Goal: Complete application form

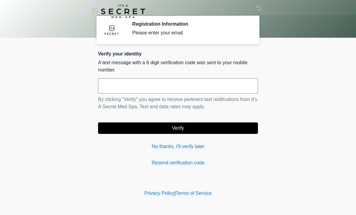
click at [115, 85] on input "text" at bounding box center [178, 85] width 160 height 15
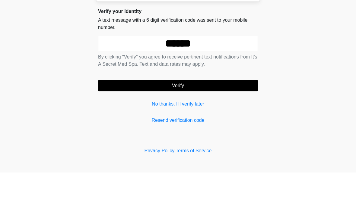
type input "******"
click at [58, 47] on body "‎ ‎ Registration Information Please enter your email Please connect to Wi-Fi no…" at bounding box center [178, 107] width 356 height 215
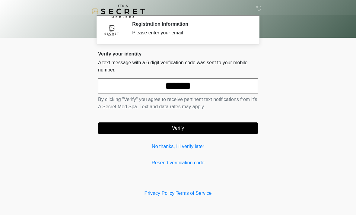
click at [169, 127] on button "Verify" at bounding box center [178, 127] width 160 height 11
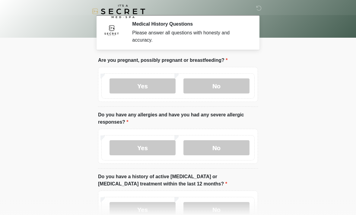
click at [237, 87] on label "No" at bounding box center [216, 85] width 66 height 15
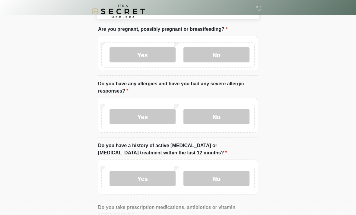
scroll to position [32, 0]
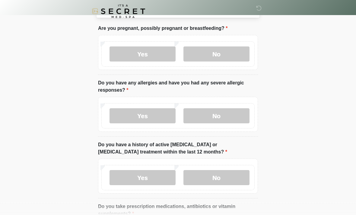
click at [234, 116] on label "No" at bounding box center [216, 116] width 66 height 15
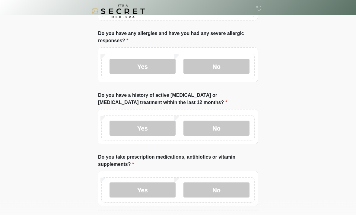
scroll to position [81, 0]
click at [238, 130] on label "No" at bounding box center [216, 128] width 66 height 15
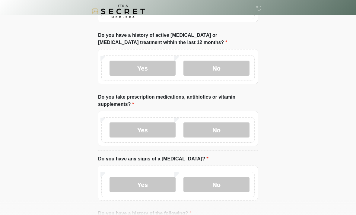
scroll to position [142, 0]
click at [237, 134] on label "No" at bounding box center [216, 129] width 66 height 15
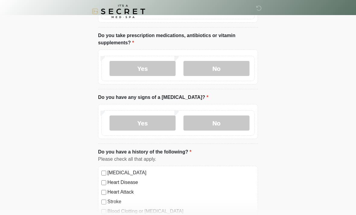
scroll to position [203, 0]
click at [234, 126] on label "No" at bounding box center [216, 122] width 66 height 15
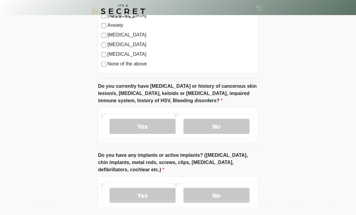
scroll to position [418, 0]
click at [236, 124] on label "No" at bounding box center [216, 126] width 66 height 15
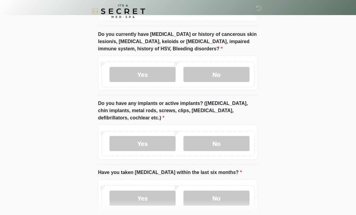
scroll to position [470, 0]
click at [233, 138] on label "No" at bounding box center [216, 143] width 66 height 15
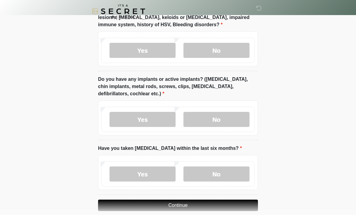
scroll to position [502, 0]
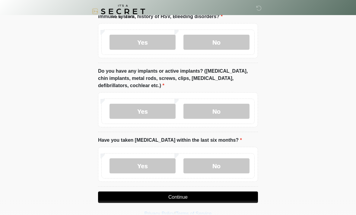
click at [237, 165] on label "No" at bounding box center [216, 165] width 66 height 15
click at [247, 197] on button "Continue" at bounding box center [178, 196] width 160 height 11
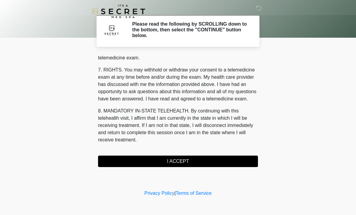
scroll to position [255, 0]
click at [242, 162] on button "I ACCEPT" at bounding box center [178, 161] width 160 height 11
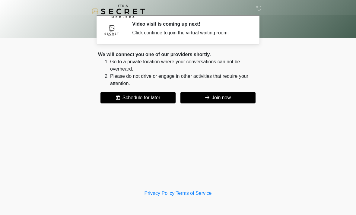
click at [241, 99] on button "Join now" at bounding box center [217, 97] width 75 height 11
